Goal: Task Accomplishment & Management: Manage account settings

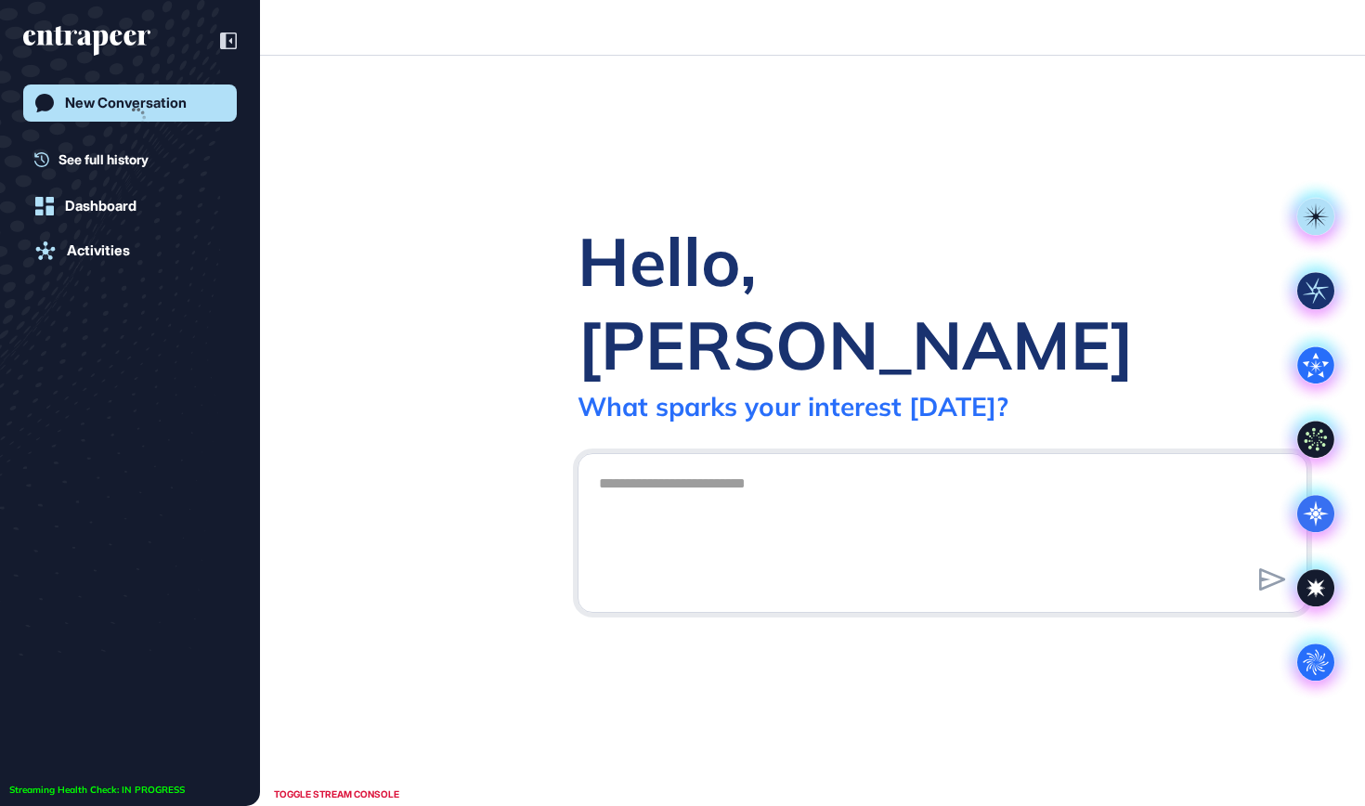
scroll to position [1, 1]
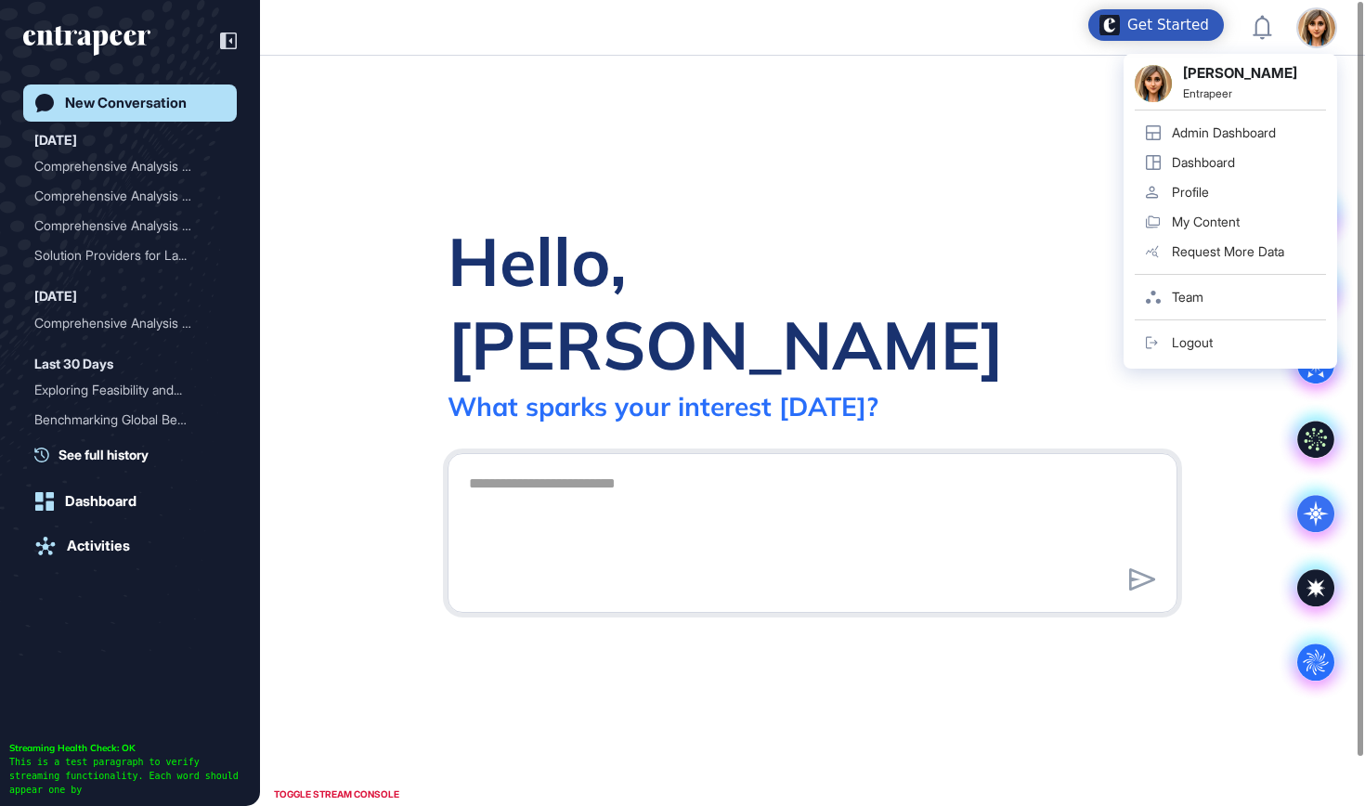
click at [1230, 136] on div "Admin Dashboard" at bounding box center [1224, 132] width 104 height 15
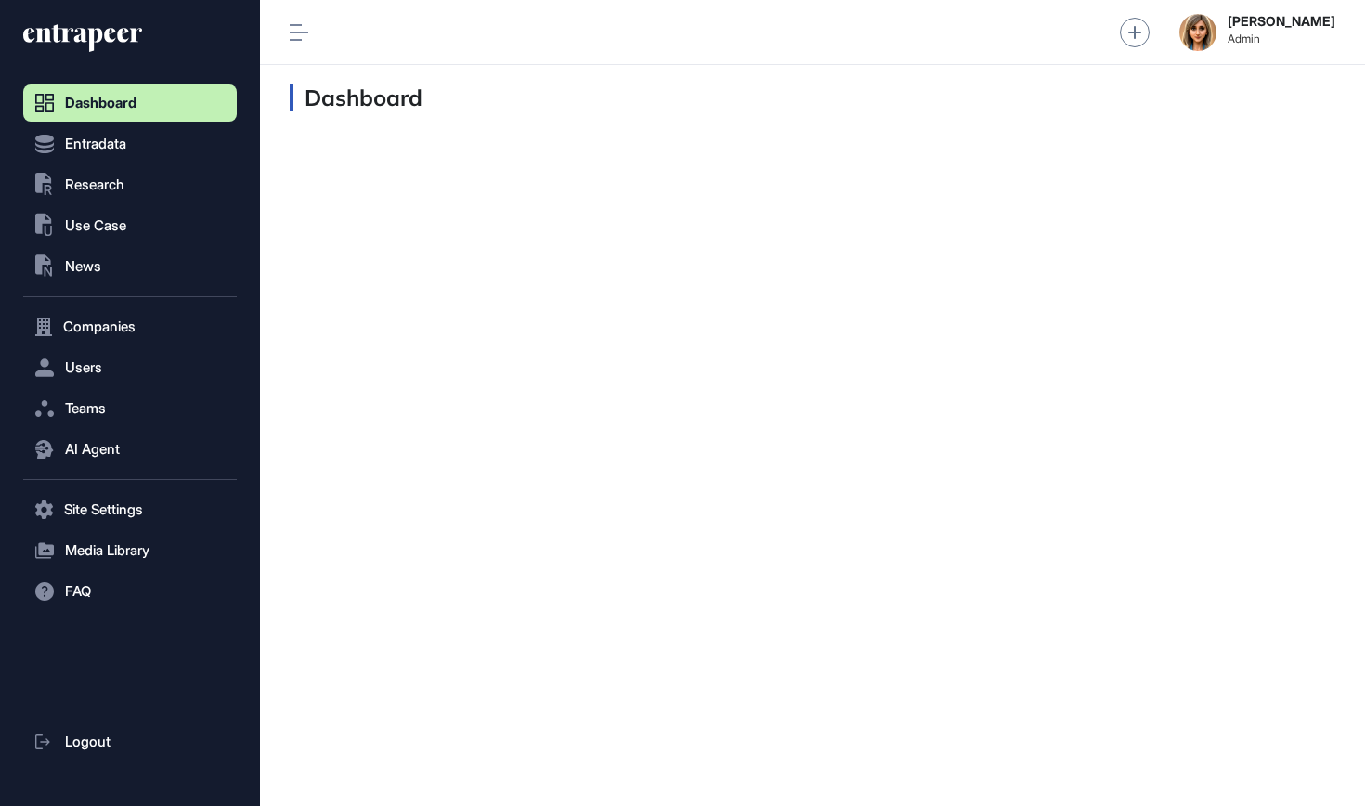
scroll to position [1, 1]
click at [76, 181] on span "Research" at bounding box center [94, 184] width 59 height 15
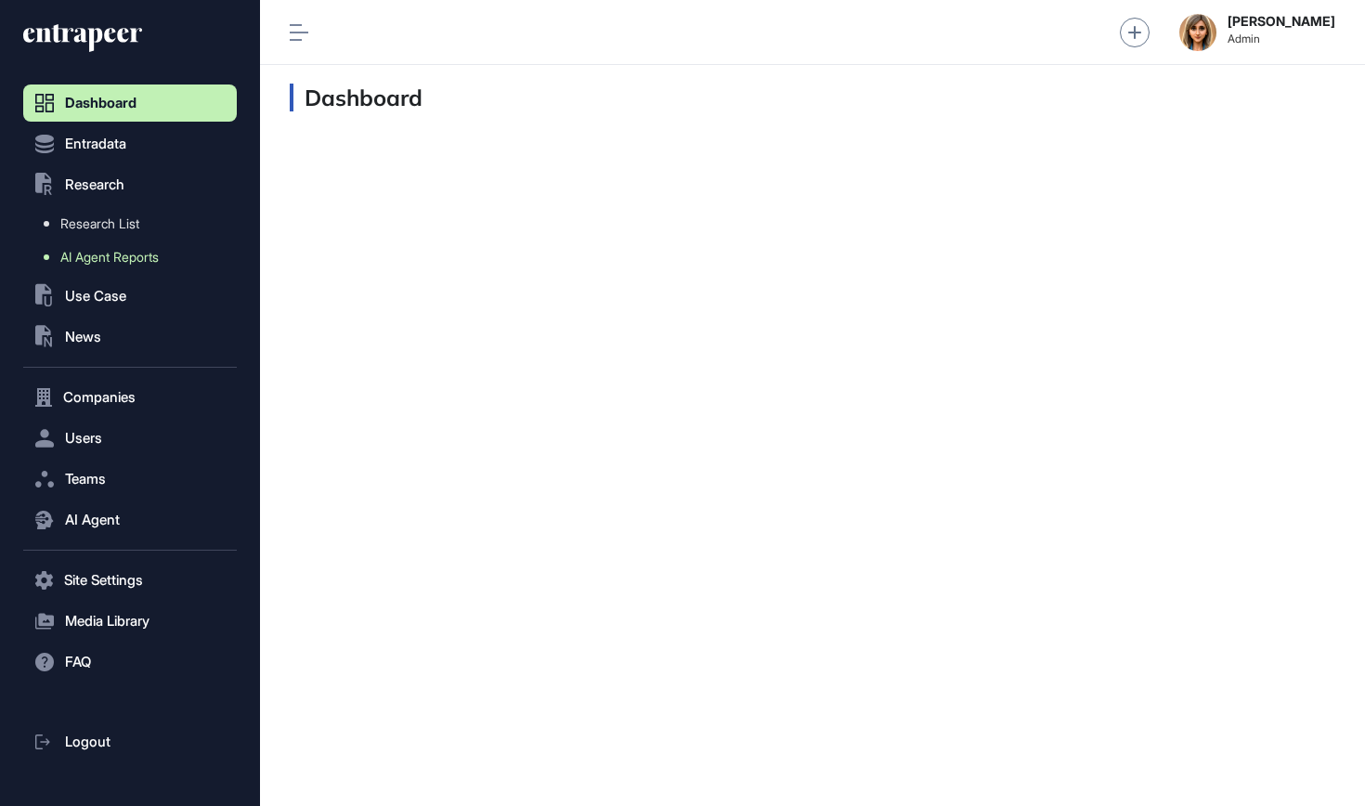
click at [115, 261] on span "AI Agent Reports" at bounding box center [109, 257] width 98 height 15
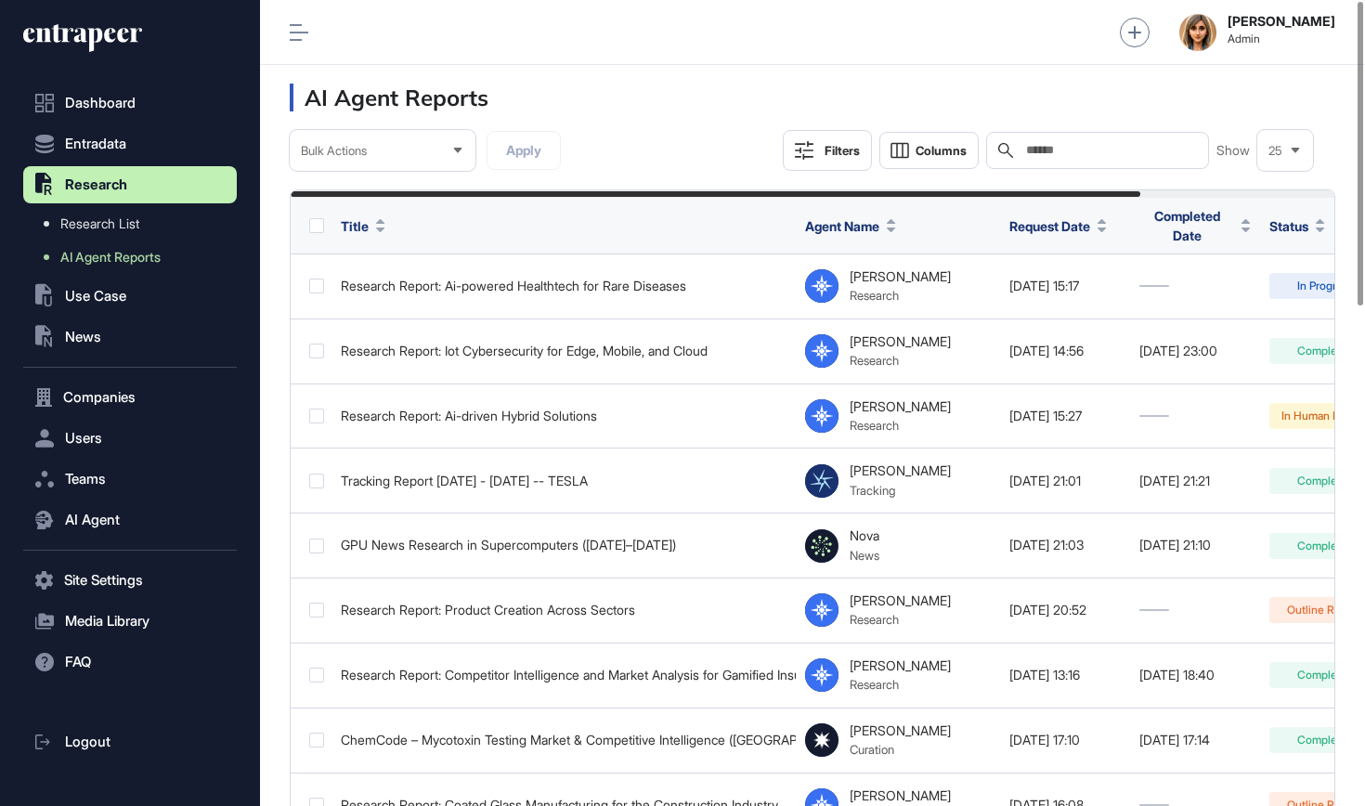
click at [1077, 154] on input "text" at bounding box center [1110, 150] width 173 height 15
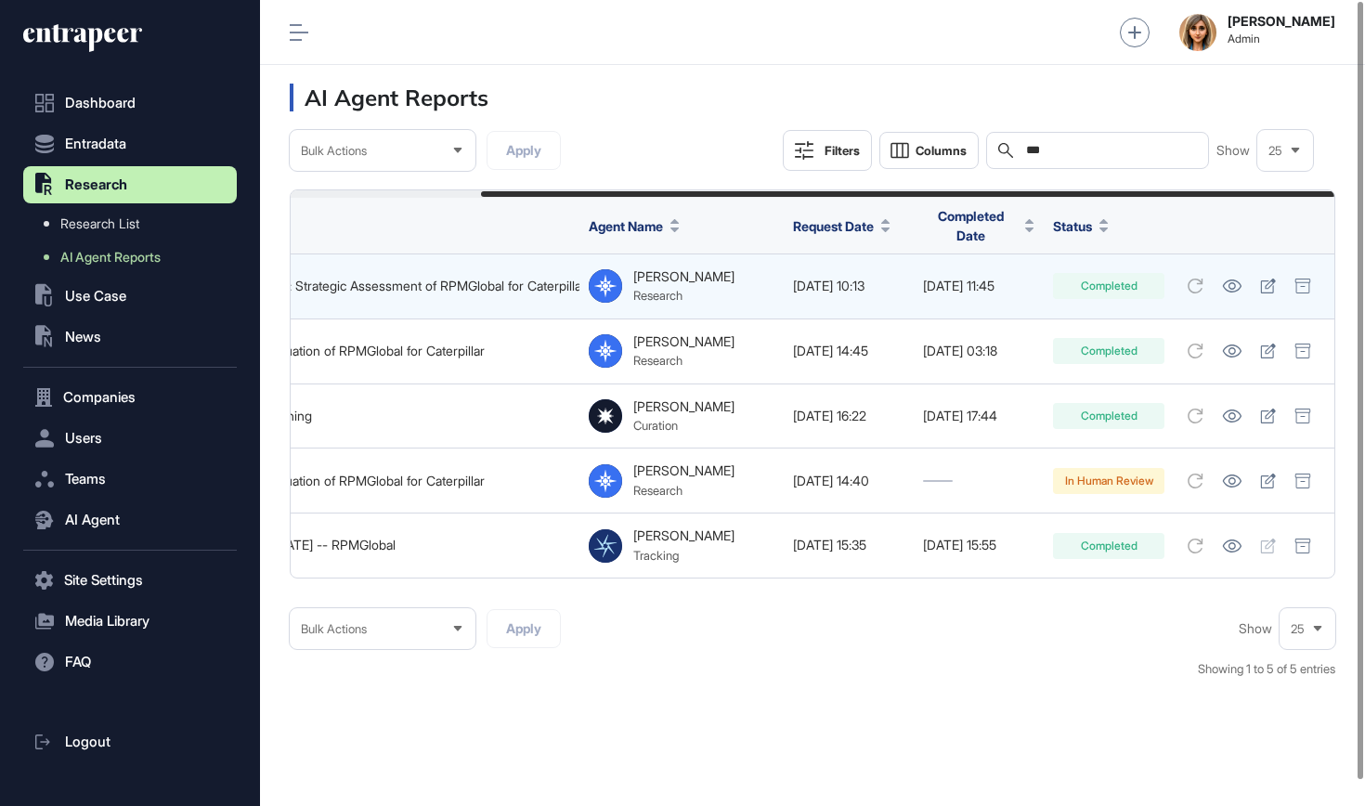
scroll to position [0, 231]
type input "***"
click at [1232, 282] on icon at bounding box center [1232, 286] width 20 height 13
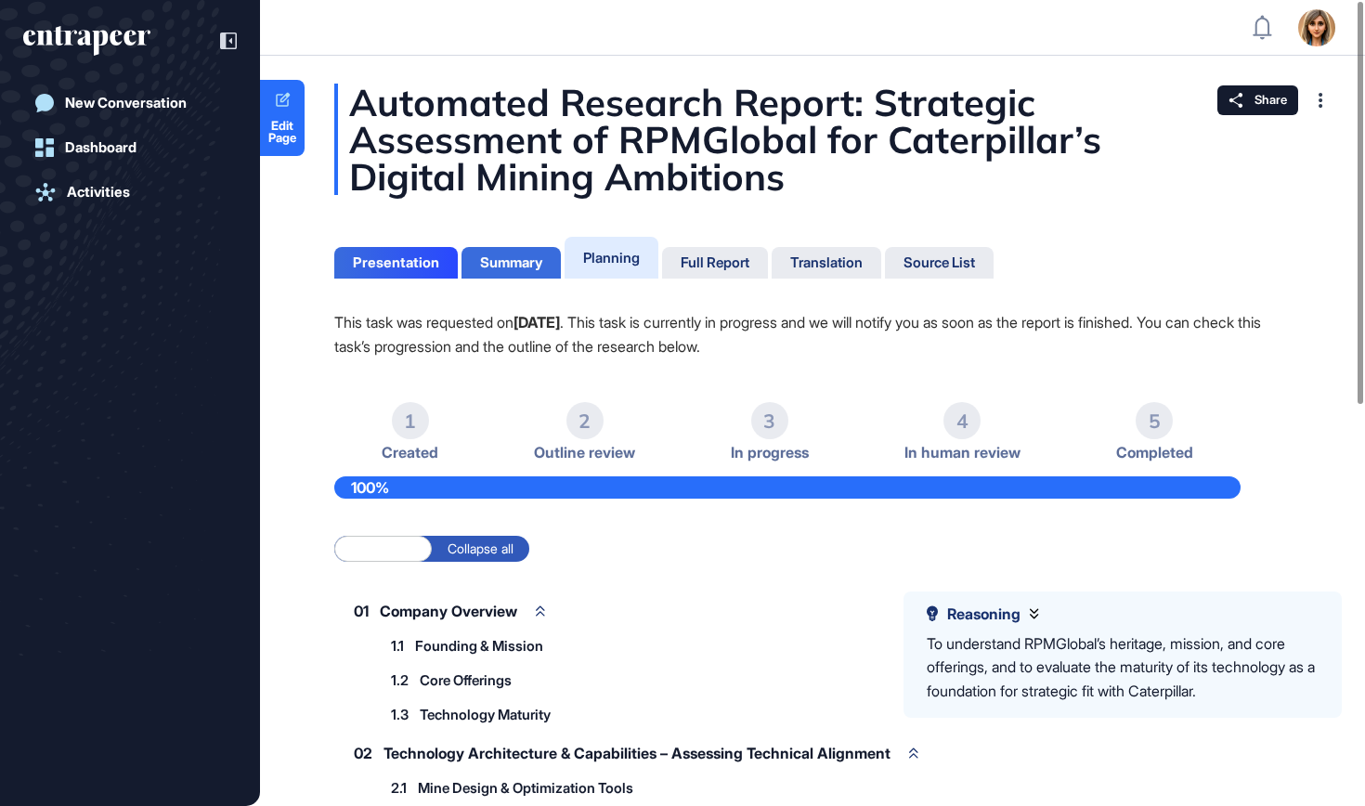
click at [517, 257] on div "Summary" at bounding box center [511, 262] width 62 height 17
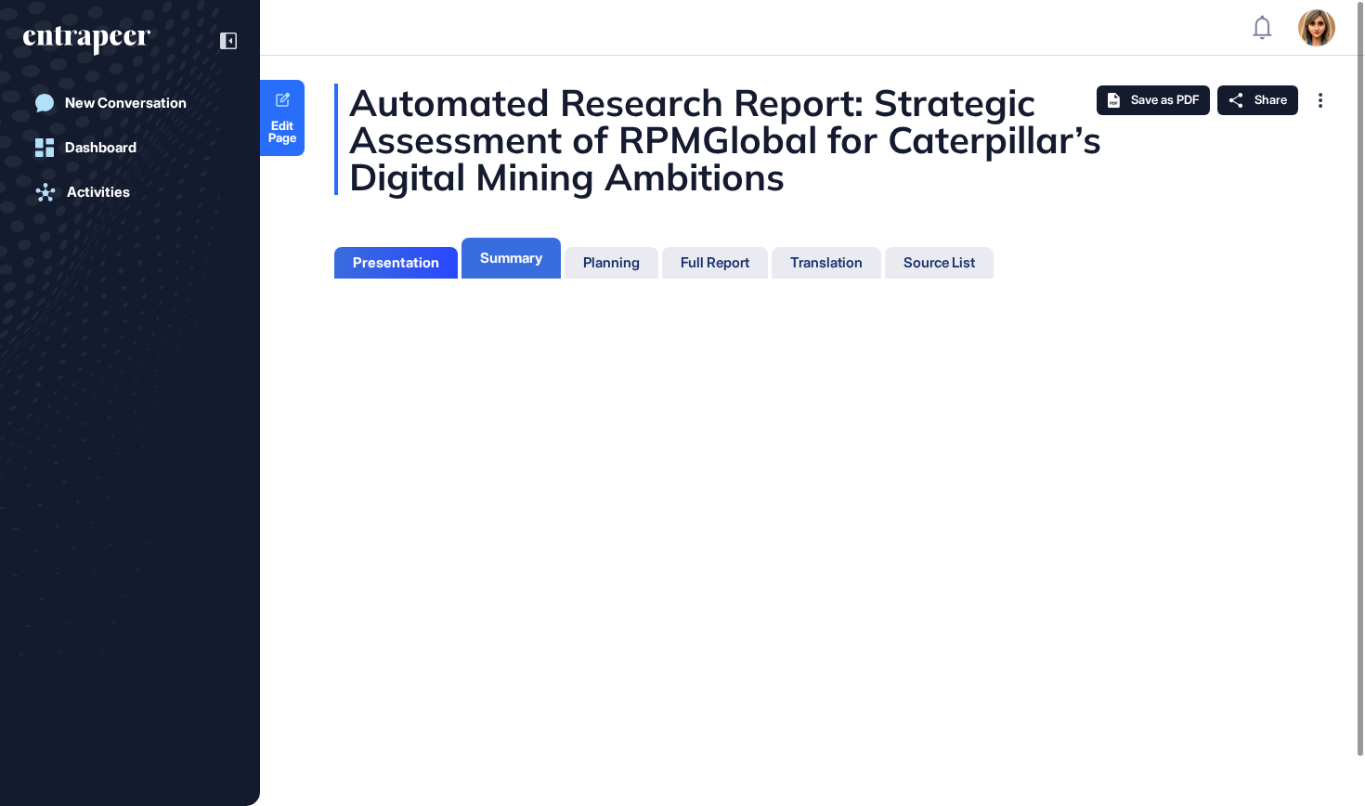
scroll to position [713, 5]
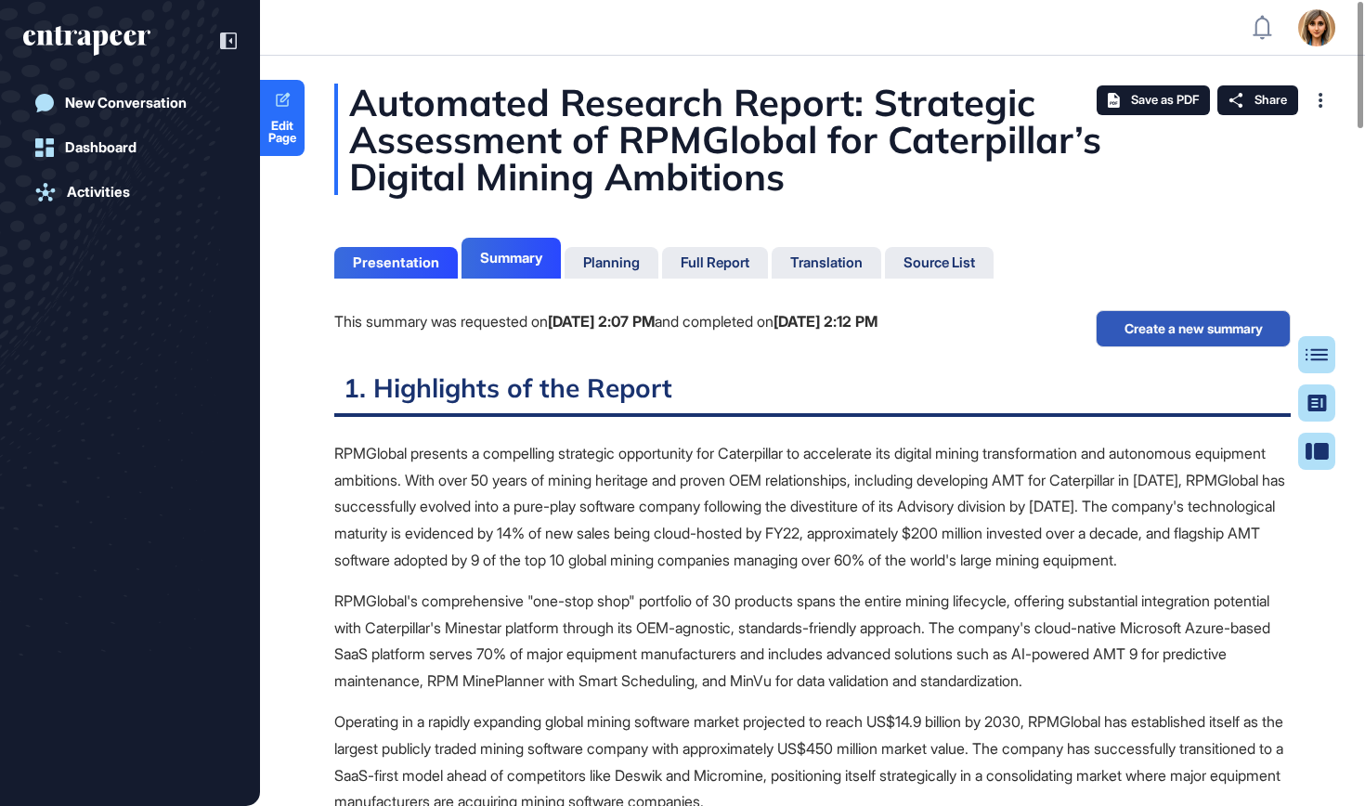
scroll to position [713, 5]
click at [367, 266] on div "Presentation" at bounding box center [396, 262] width 86 height 17
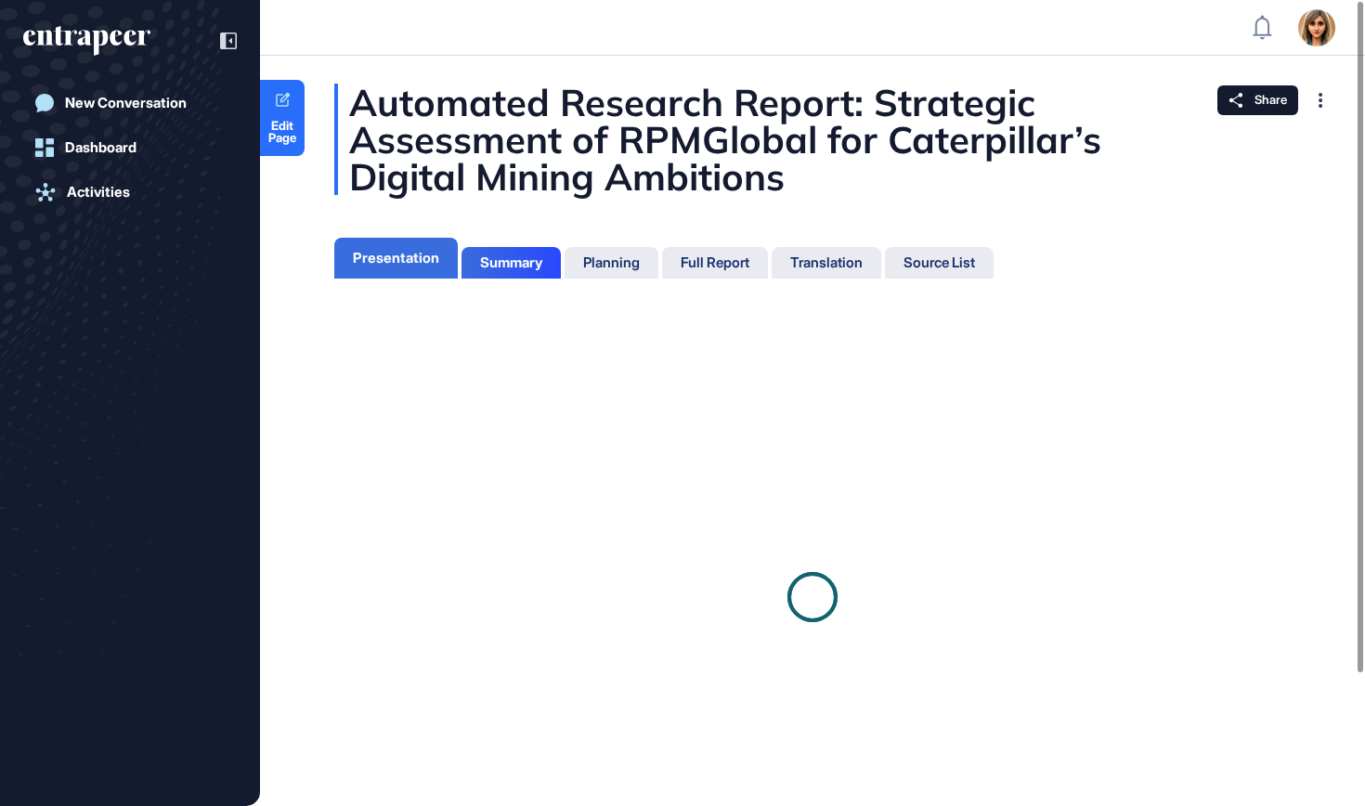
scroll to position [8, 1]
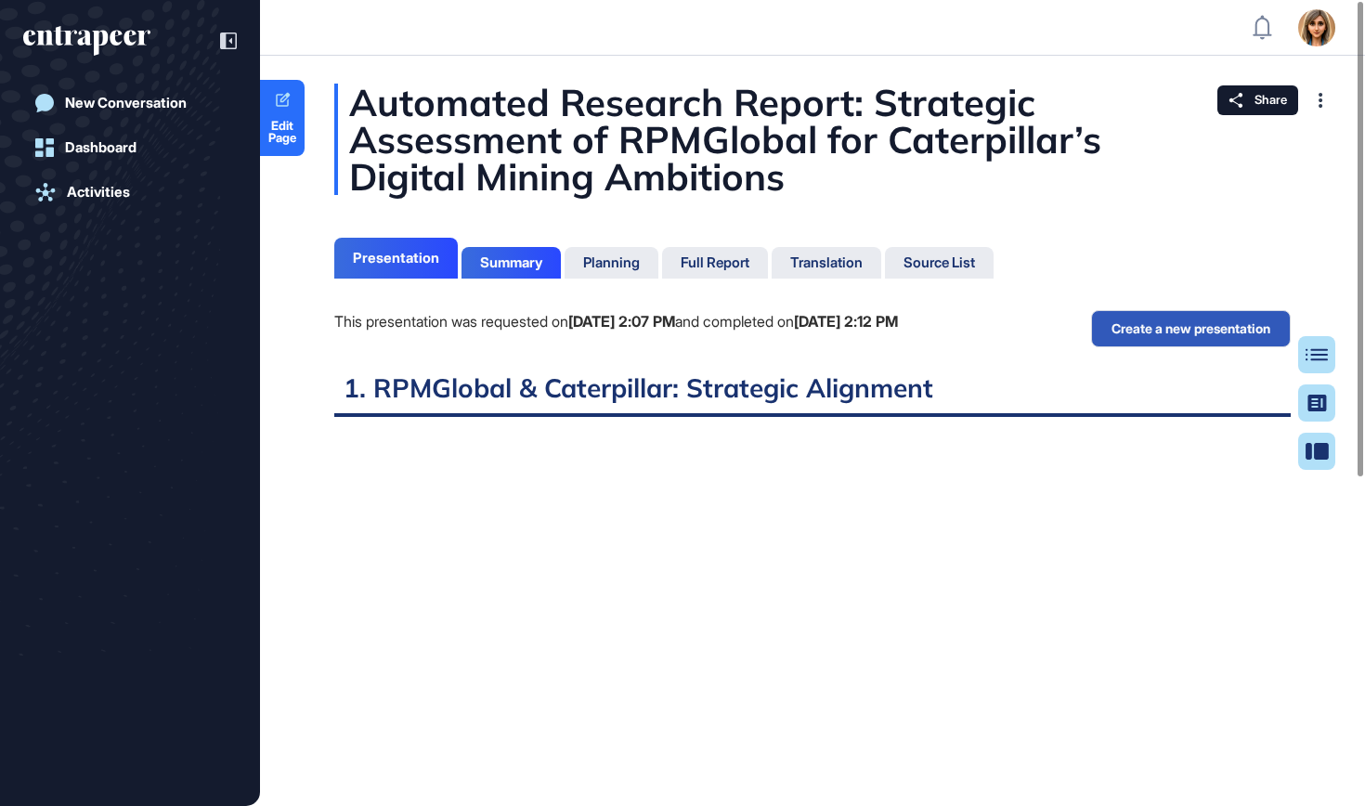
scroll to position [8, 1]
click at [725, 271] on div "Full Report" at bounding box center [715, 263] width 106 height 32
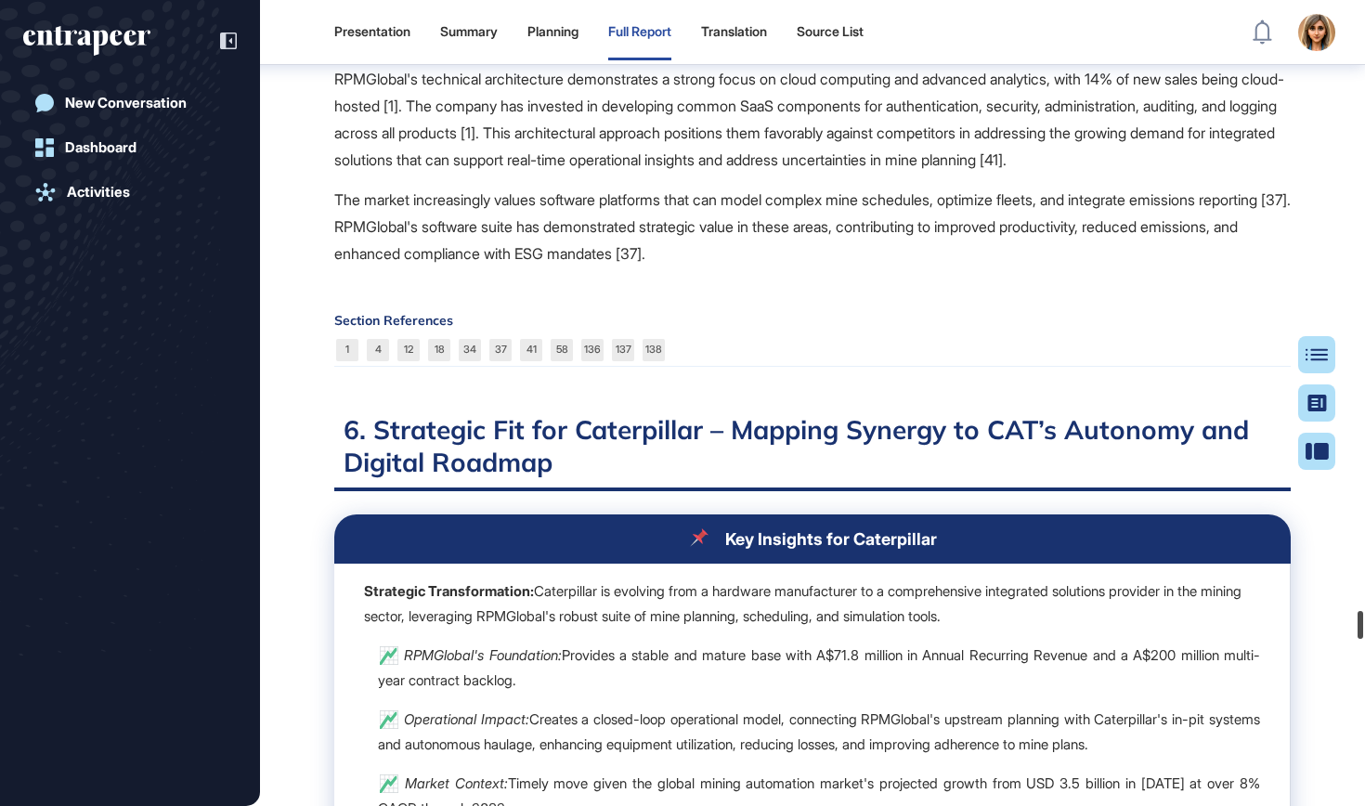
scroll to position [67694, 0]
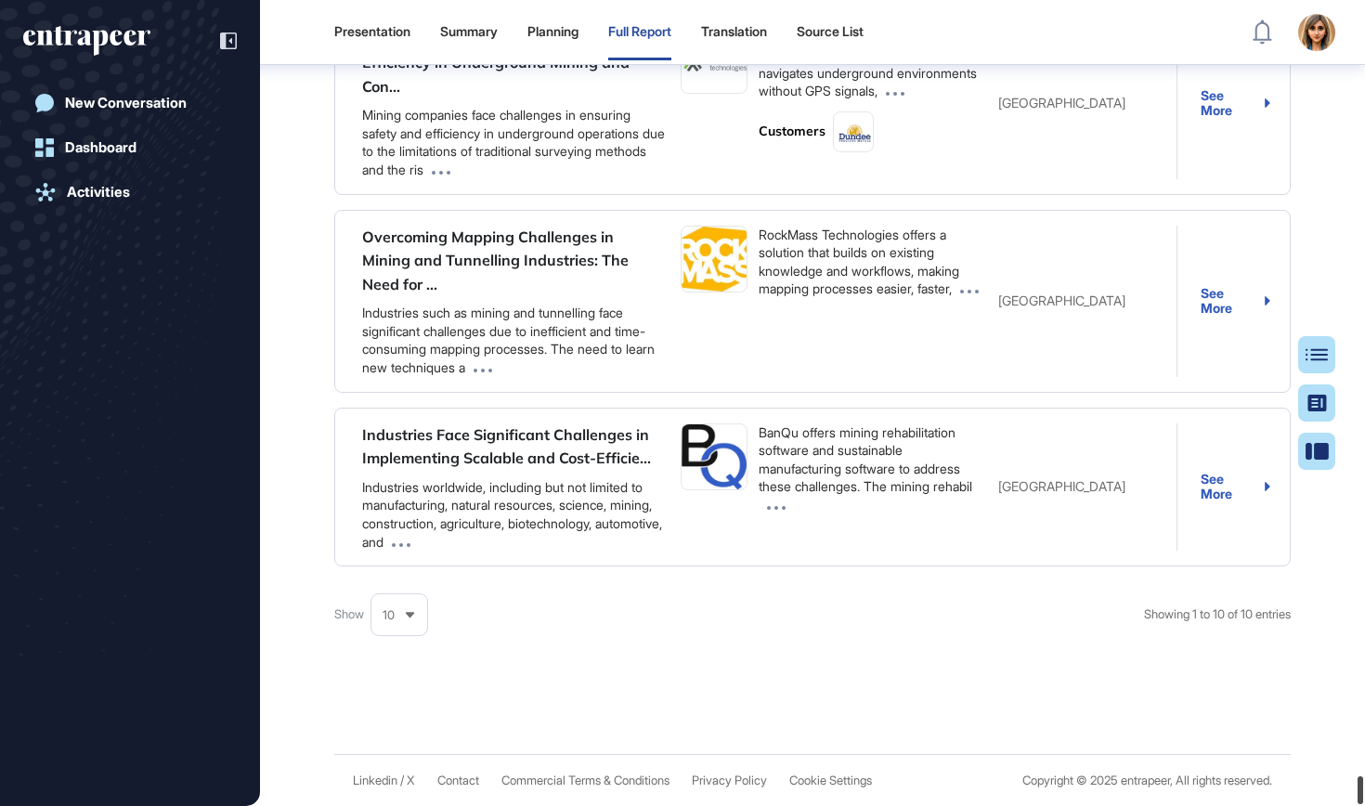
drag, startPoint x: 1363, startPoint y: 335, endPoint x: 1353, endPoint y: 805, distance: 470.1
click at [1353, 805] on div "Presentation Summary Planning Full Report Translation Source List Admin Dashboa…" at bounding box center [682, 403] width 1365 height 806
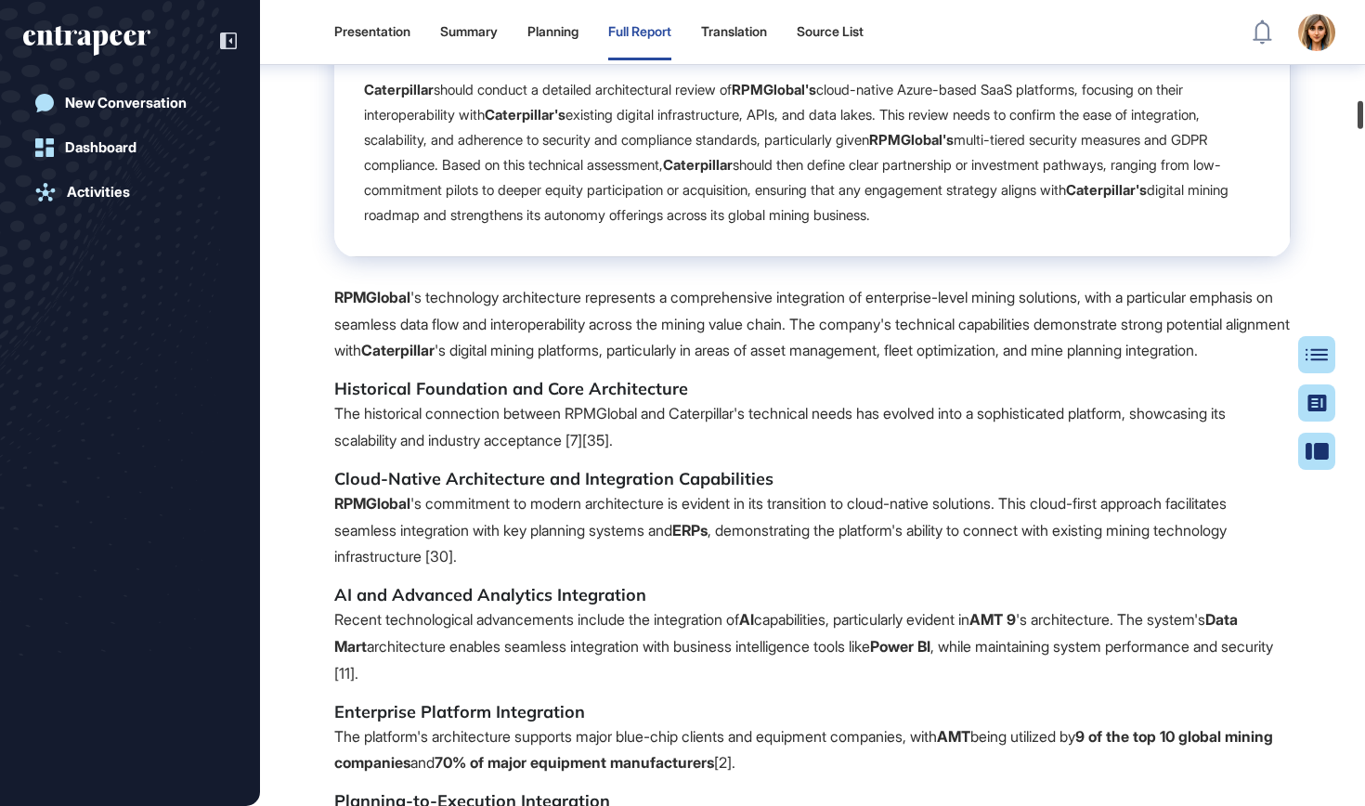
scroll to position [0, 0]
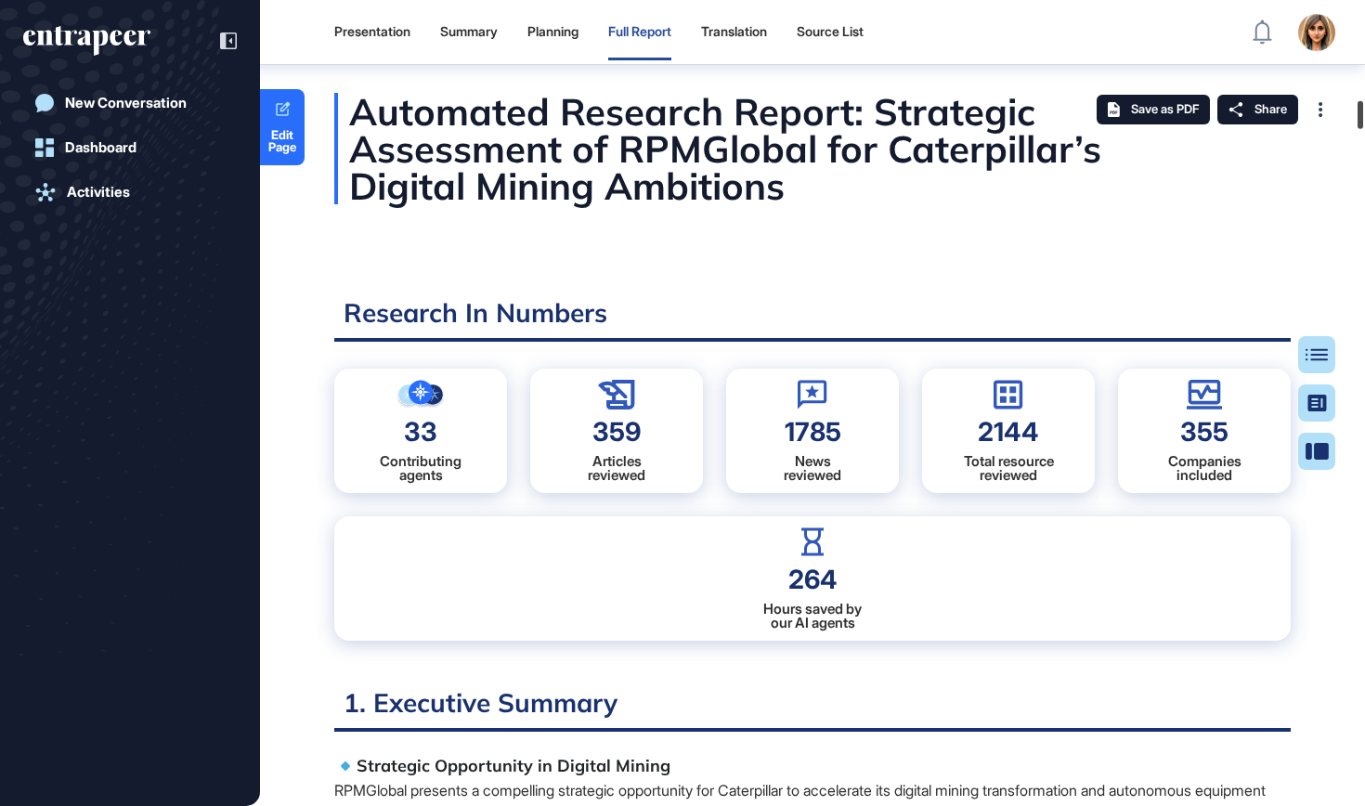
drag, startPoint x: 1361, startPoint y: 279, endPoint x: 1347, endPoint y: -13, distance: 292.0
click at [1347, 0] on html "Presentation Summary Planning Full Report Translation Source List Admin Dashboa…" at bounding box center [682, 403] width 1365 height 806
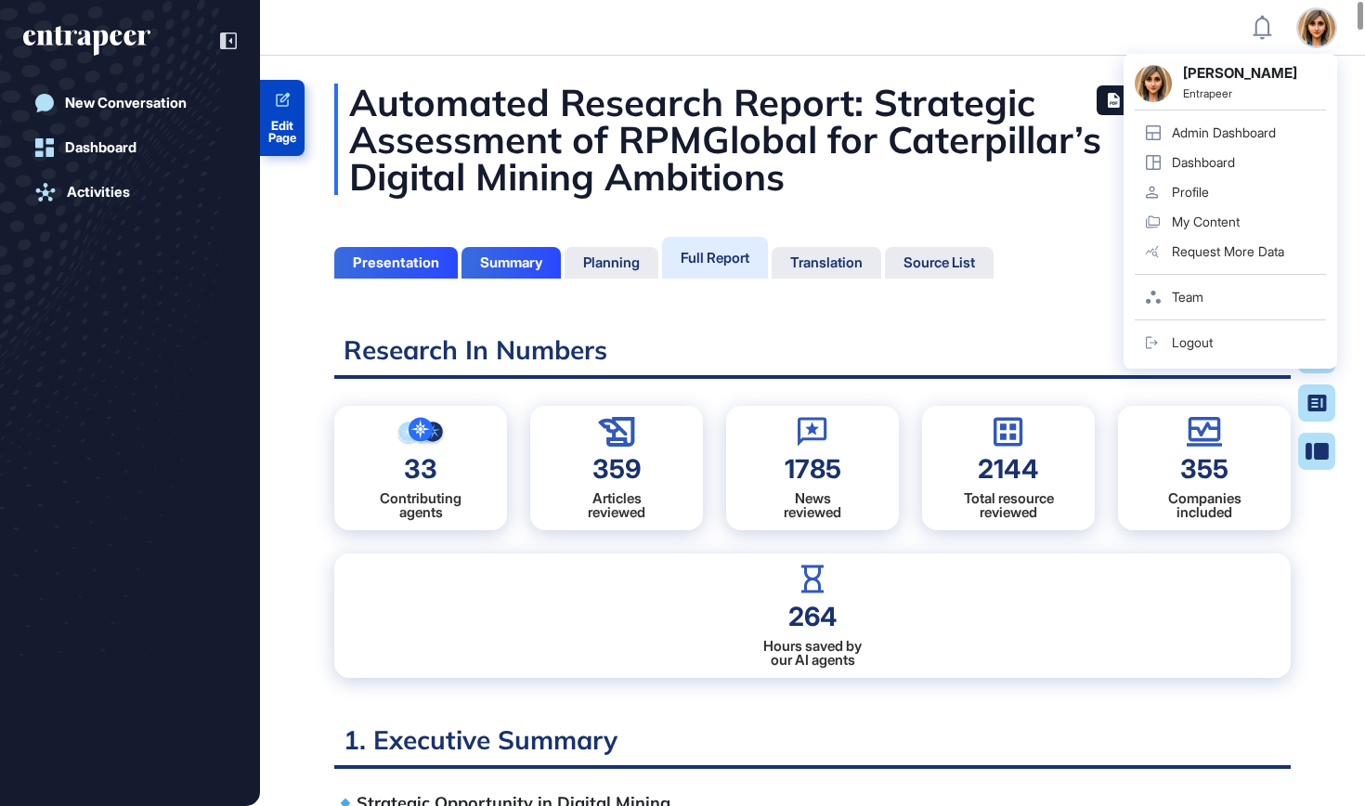
click at [271, 107] on link "Edit Page" at bounding box center [282, 118] width 45 height 76
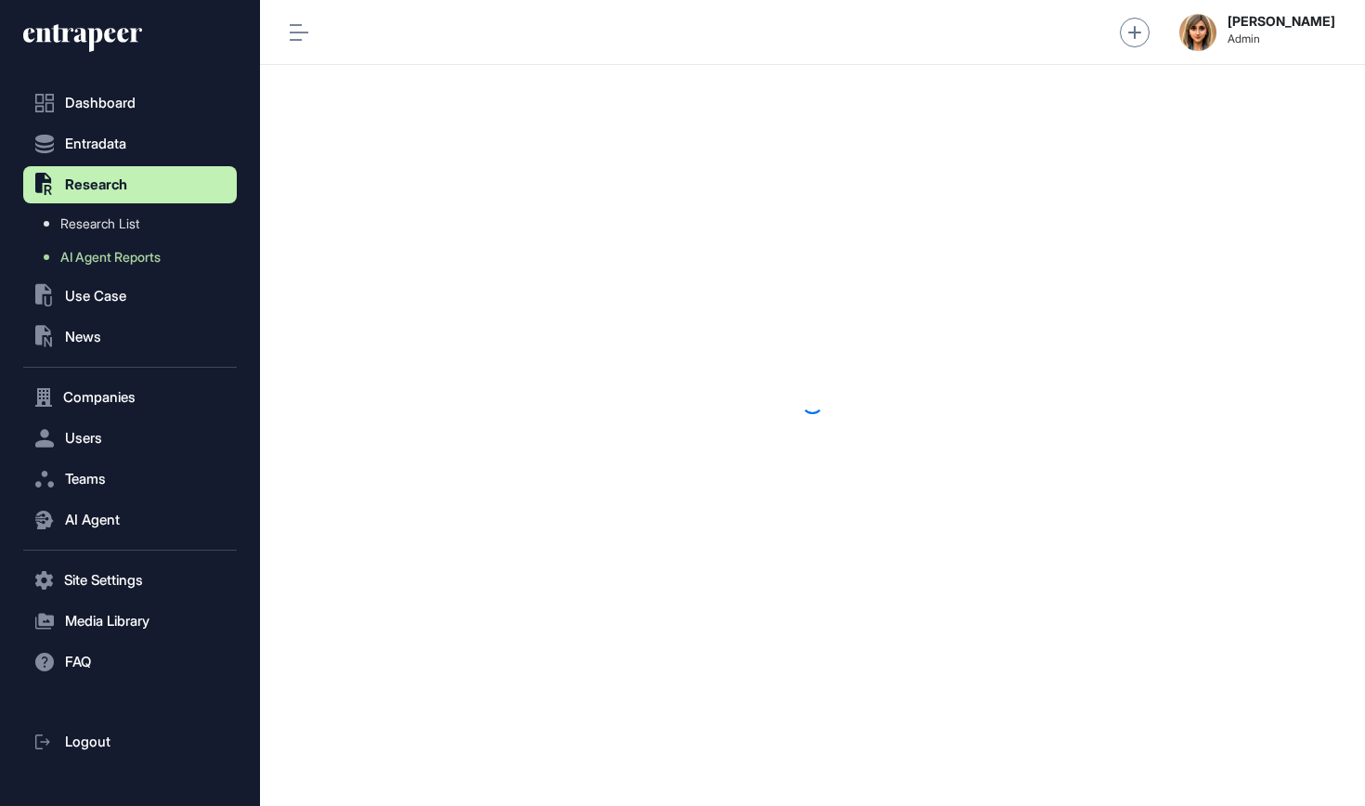
scroll to position [1, 1]
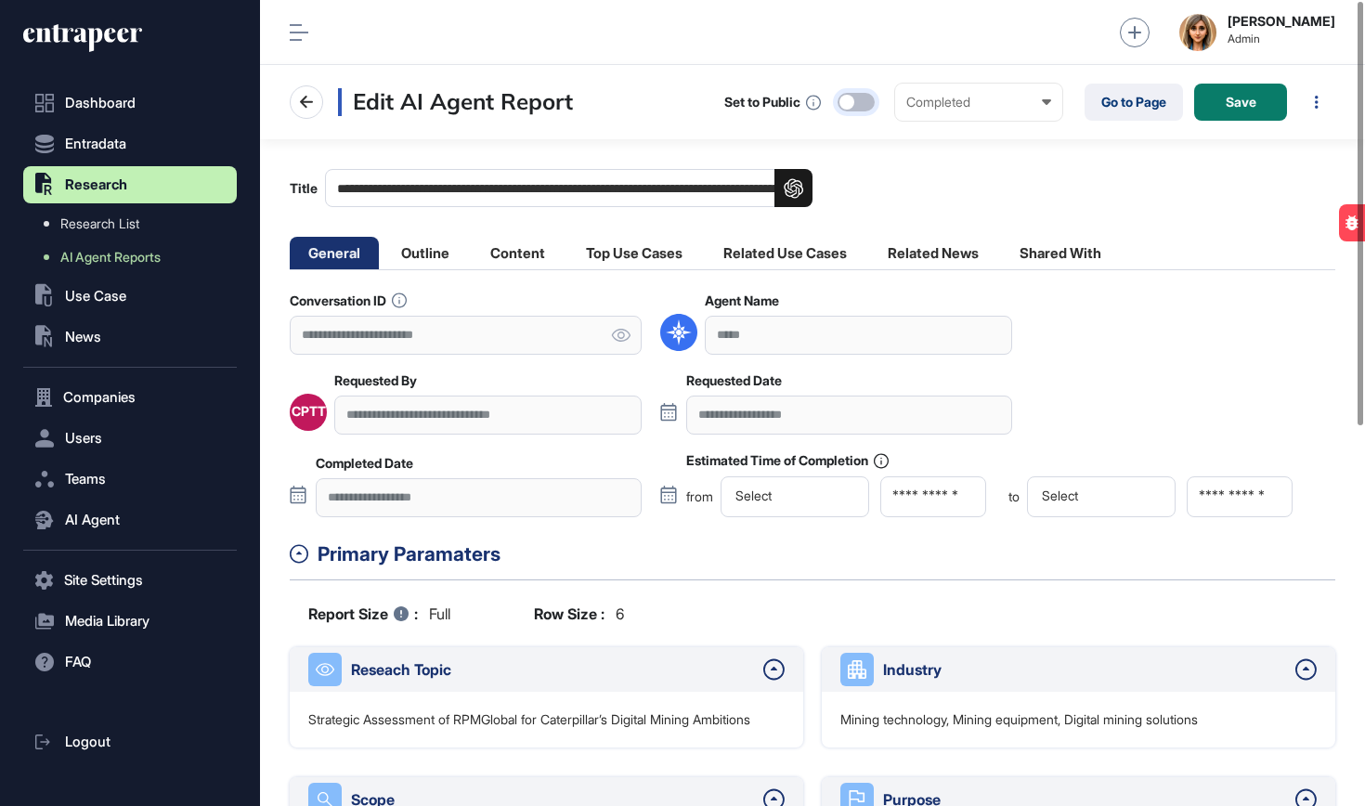
click at [860, 101] on div at bounding box center [856, 102] width 37 height 19
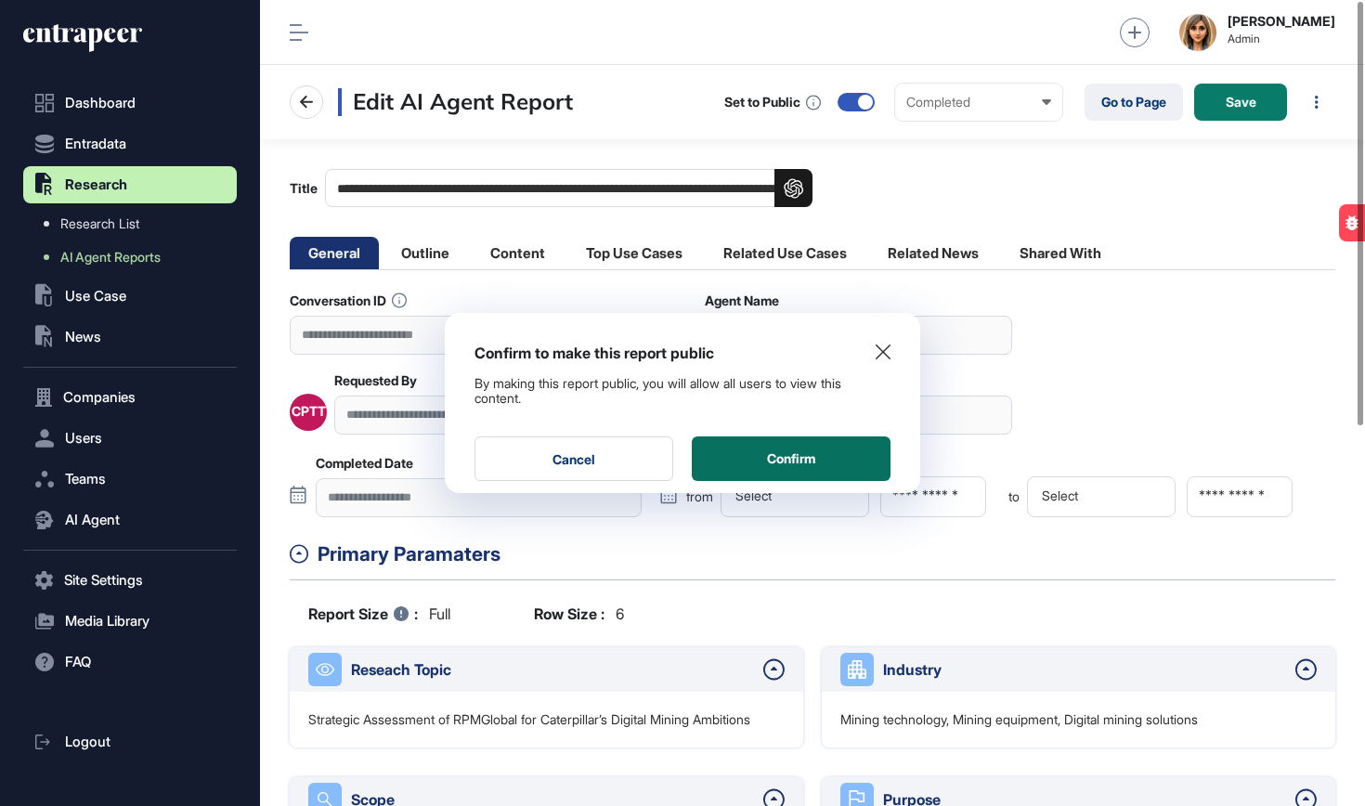
click at [778, 462] on button "Confirm" at bounding box center [791, 459] width 199 height 45
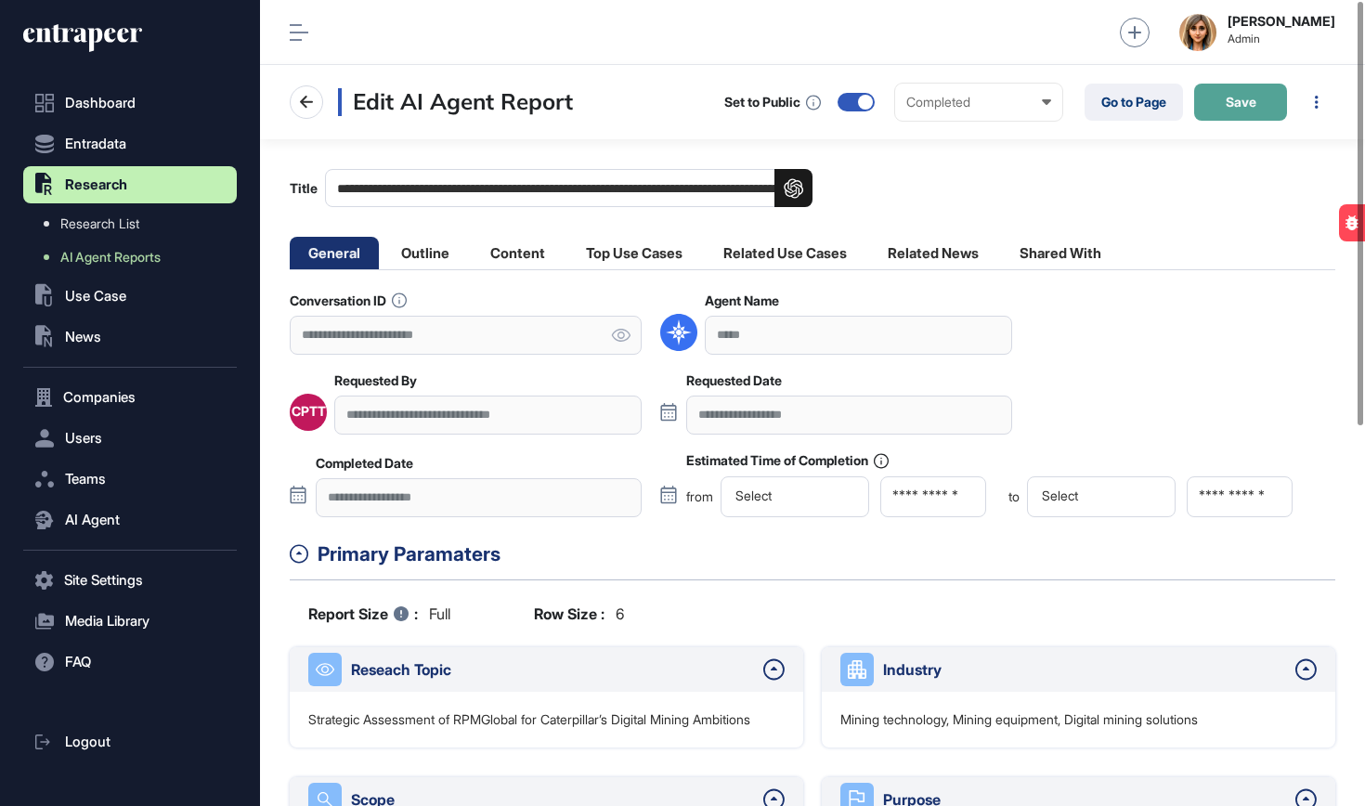
click at [1251, 104] on span "Save" at bounding box center [1241, 102] width 31 height 13
click at [1108, 98] on link "Go to Page" at bounding box center [1134, 102] width 98 height 37
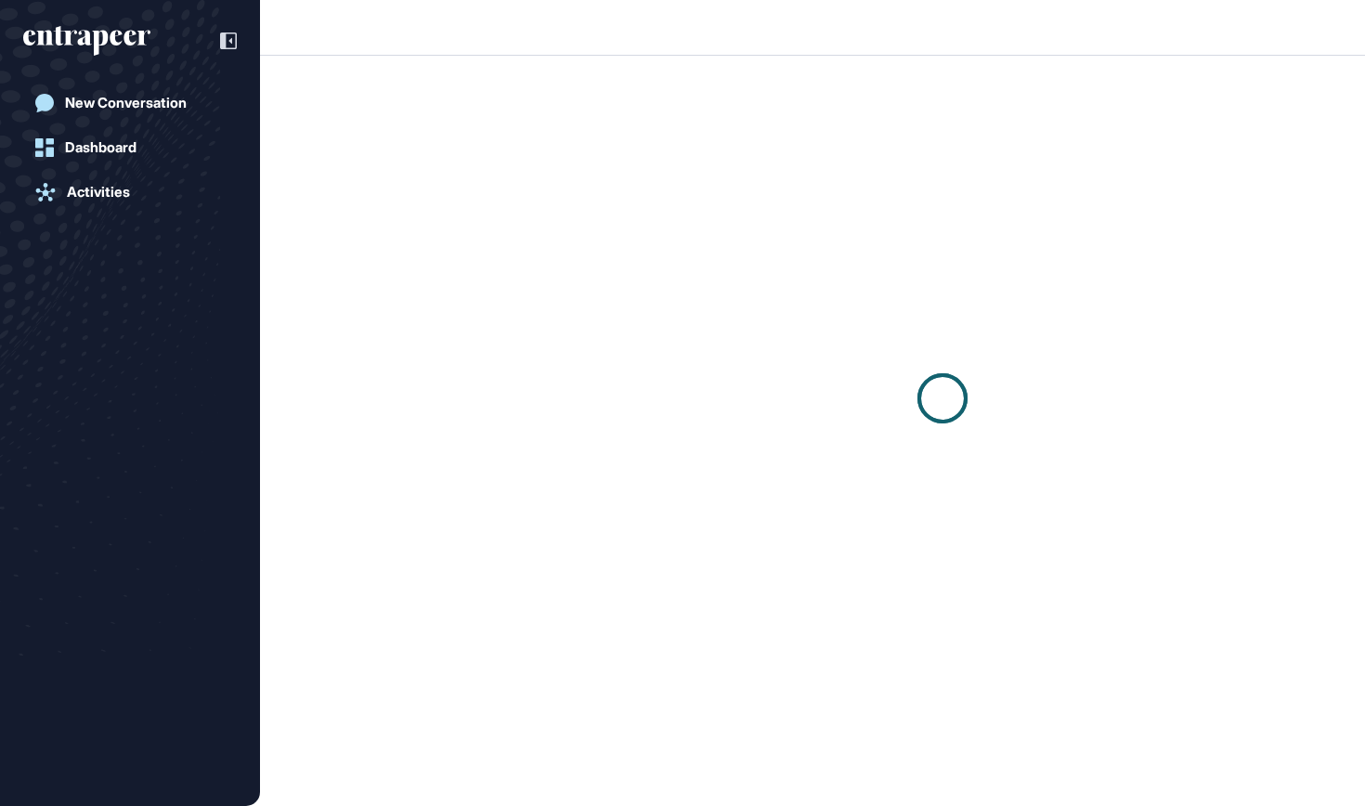
scroll to position [1, 1]
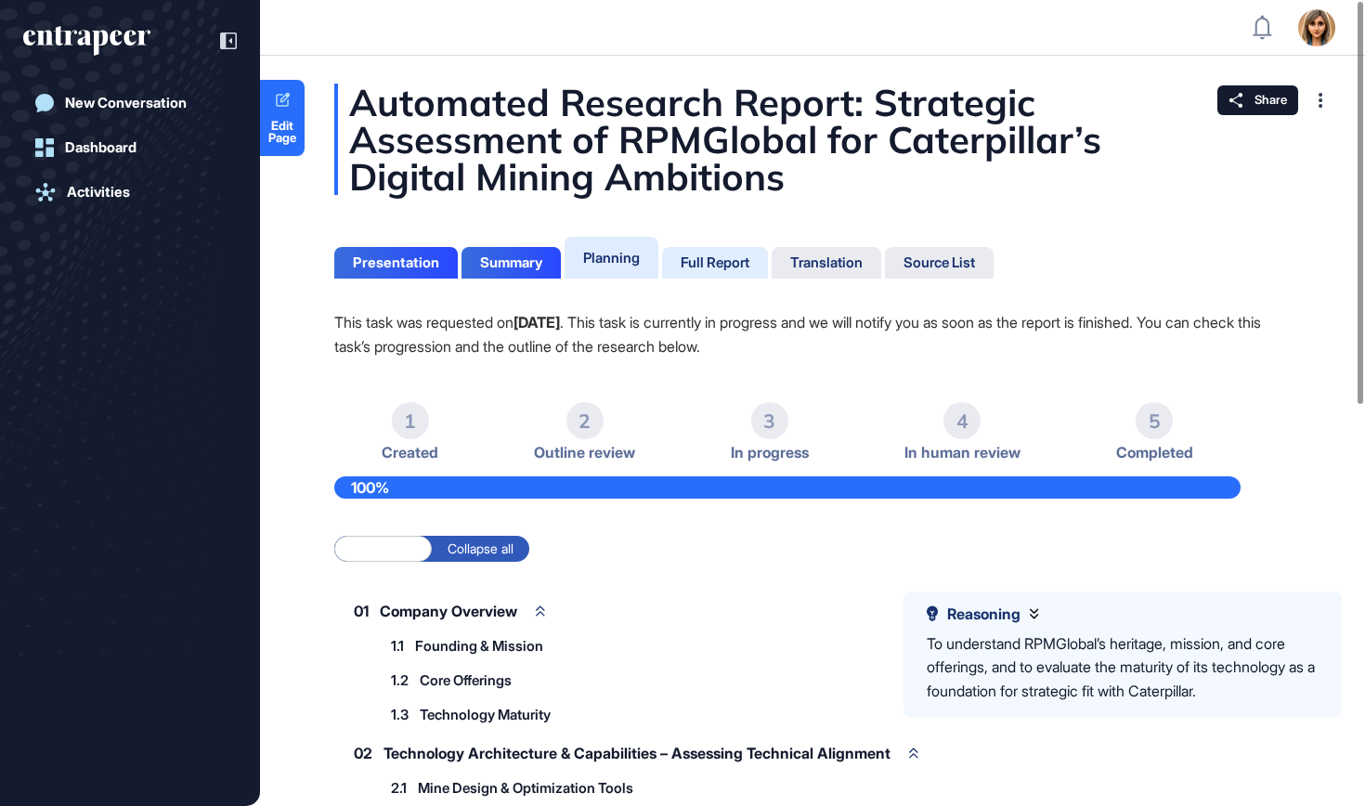
click at [699, 263] on div "Full Report" at bounding box center [715, 262] width 69 height 17
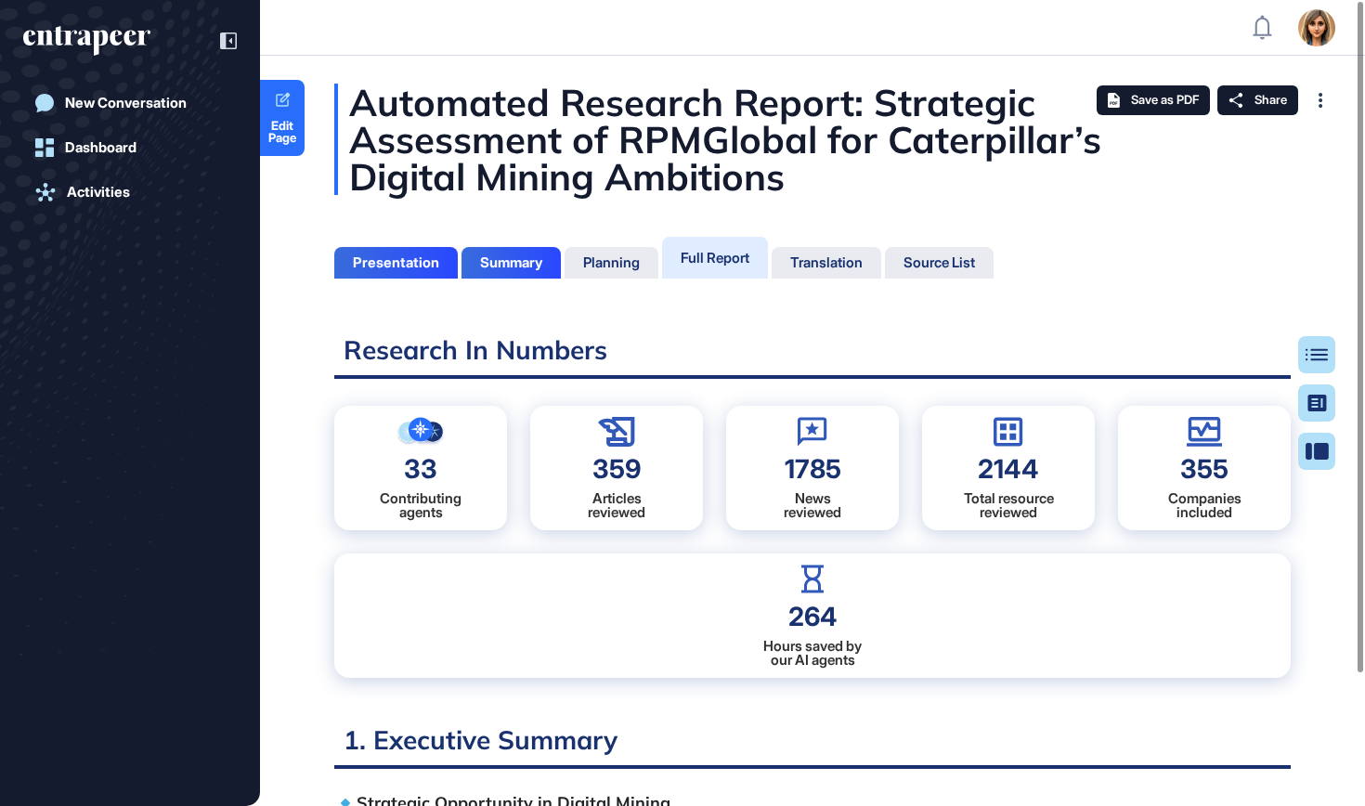
scroll to position [8, 1]
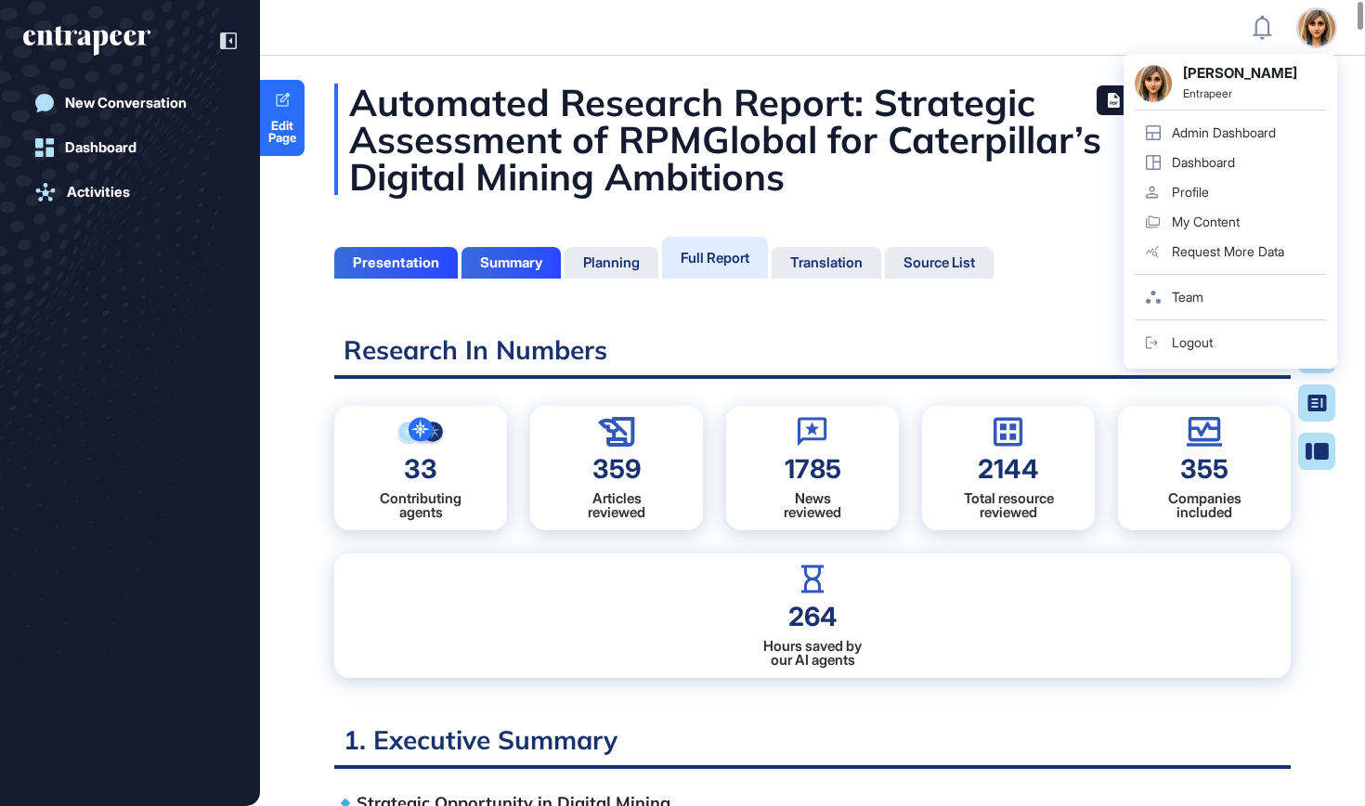
click at [1189, 342] on div "Logout" at bounding box center [1192, 342] width 41 height 15
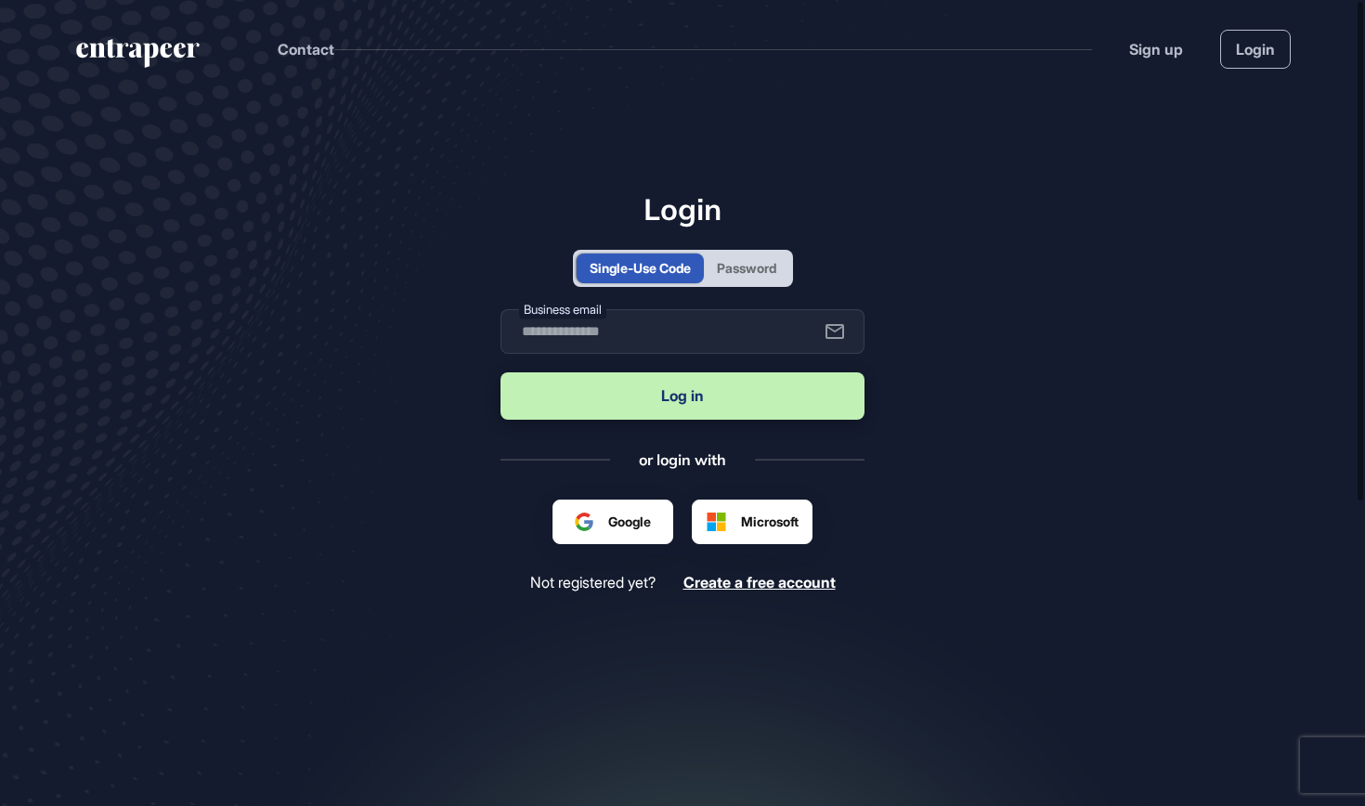
scroll to position [1, 1]
click at [745, 274] on div "Password" at bounding box center [746, 268] width 59 height 20
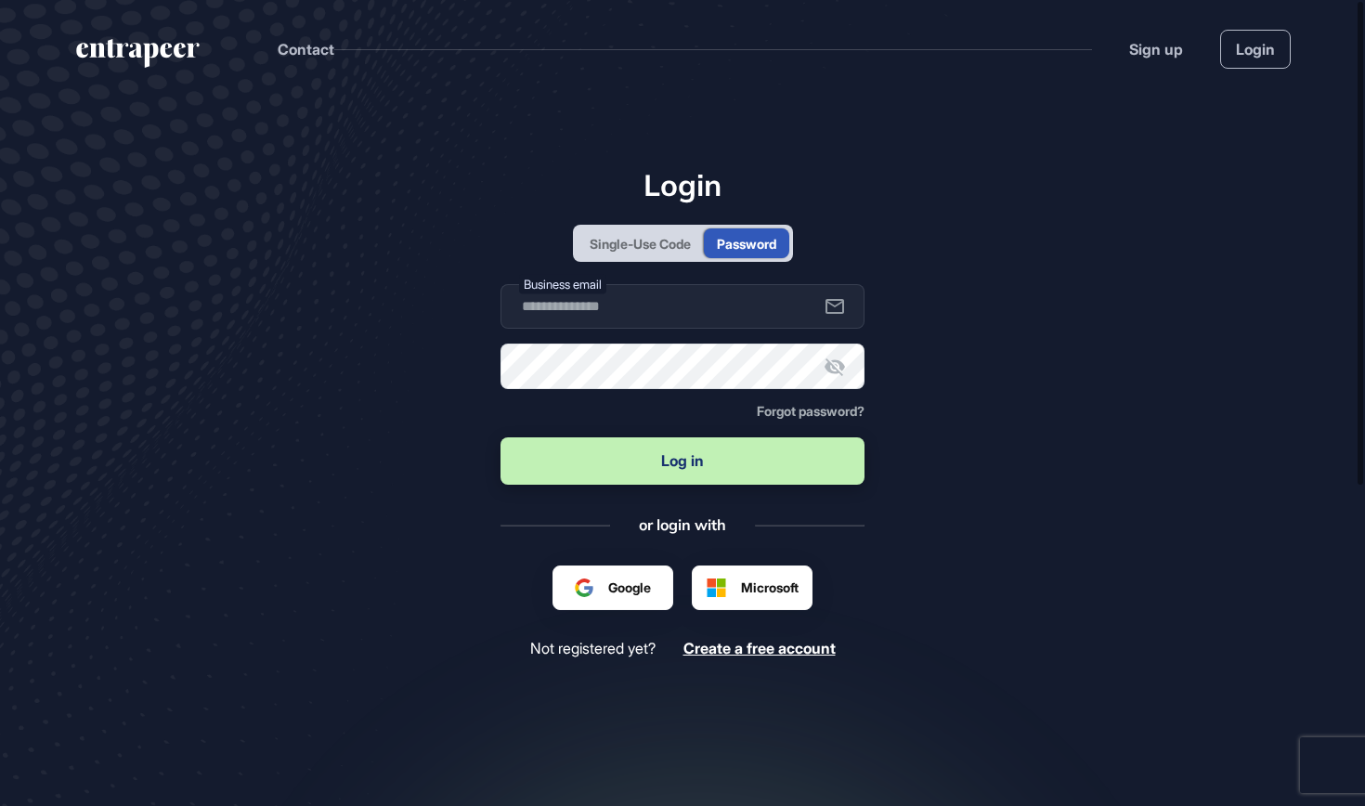
click at [635, 239] on div "Single-Use Code" at bounding box center [640, 244] width 101 height 20
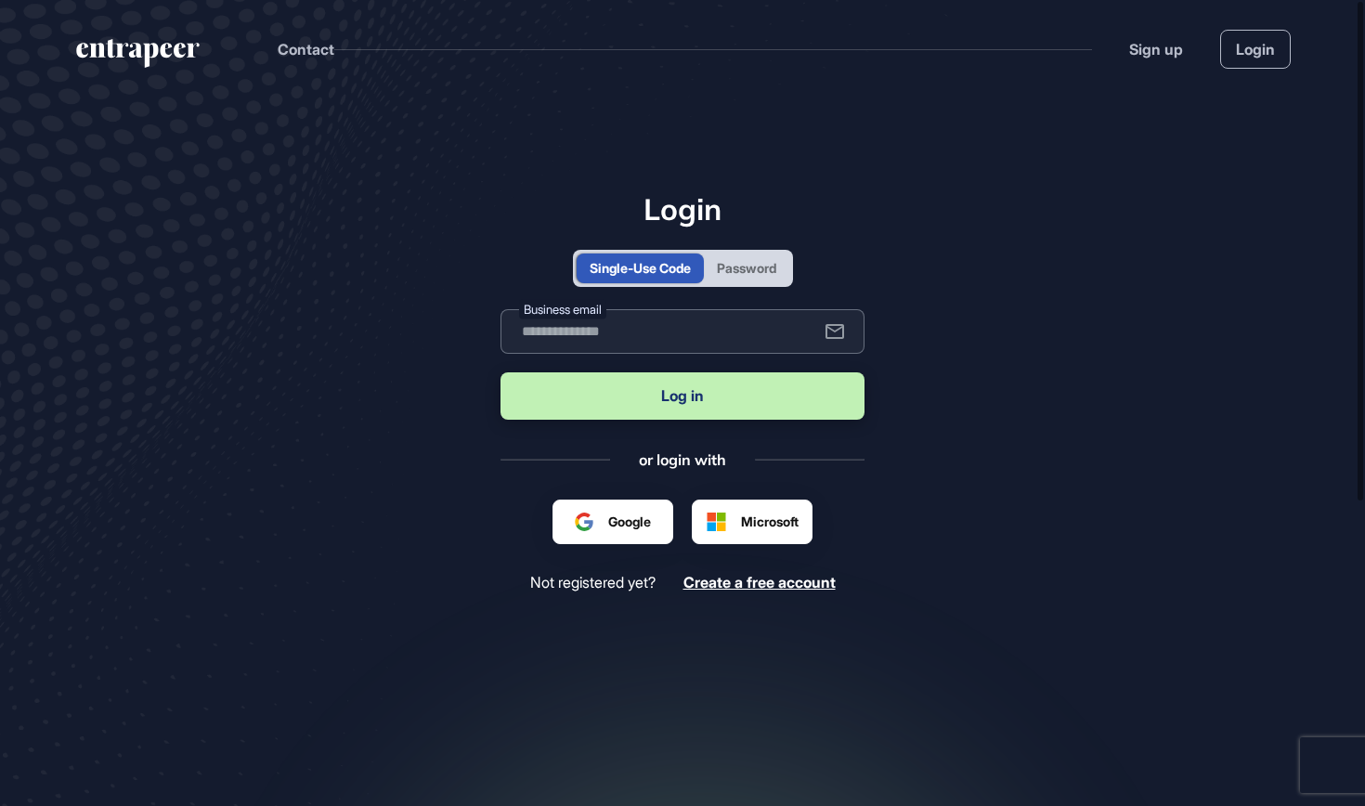
click at [614, 329] on input "text" at bounding box center [683, 331] width 364 height 45
type input "**********"
click at [683, 396] on button "Log in" at bounding box center [683, 395] width 364 height 47
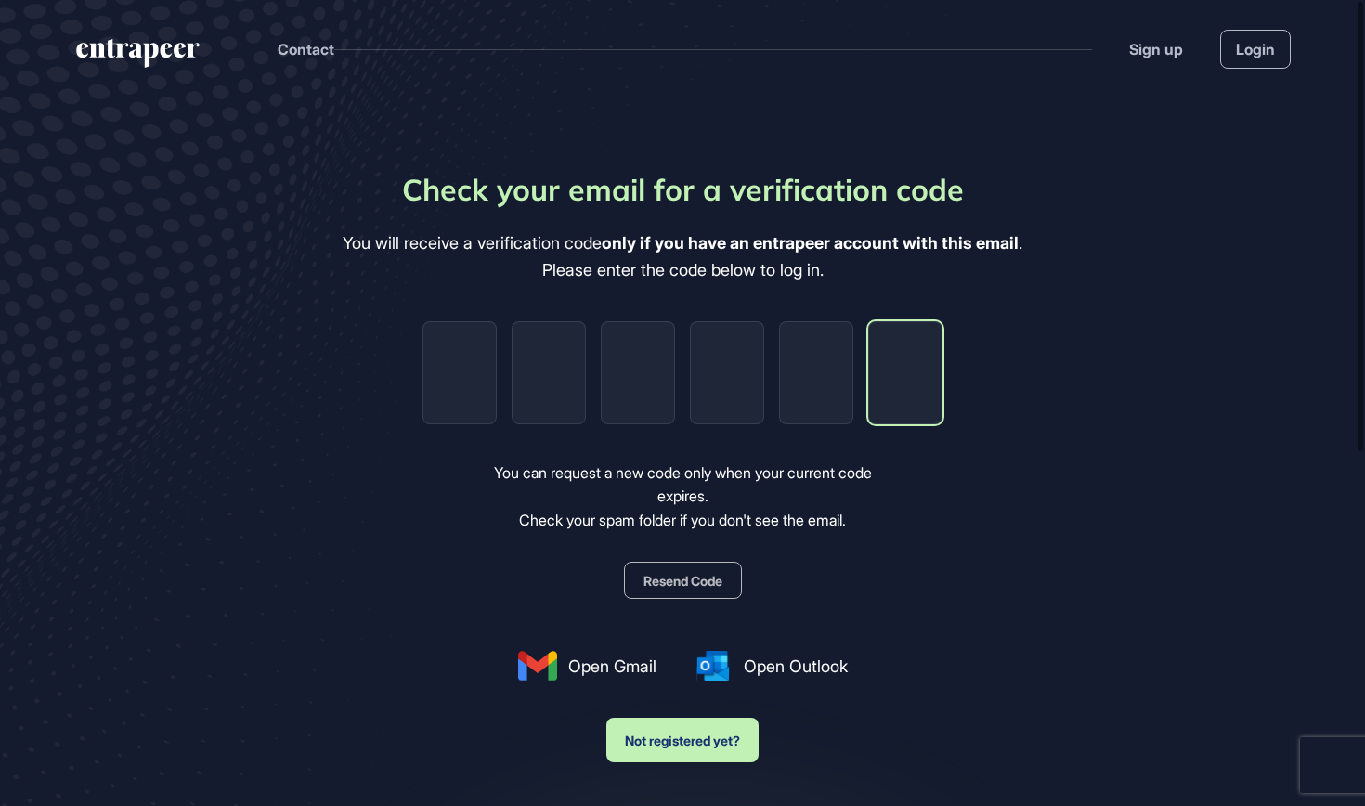
paste input "*"
type input "*"
